Goal: Task Accomplishment & Management: Manage account settings

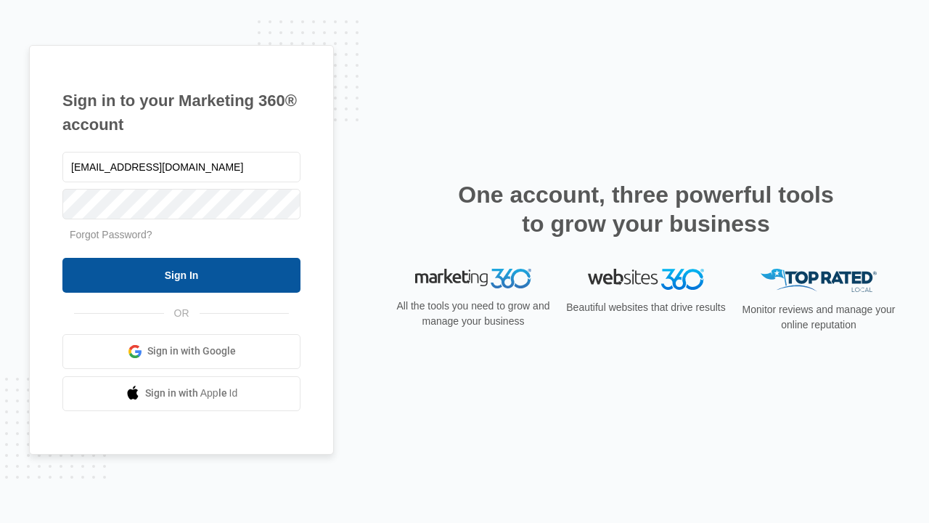
click at [182, 274] on input "Sign In" at bounding box center [181, 275] width 238 height 35
